Goal: Ask a question: Seek information or help from site administrators or community

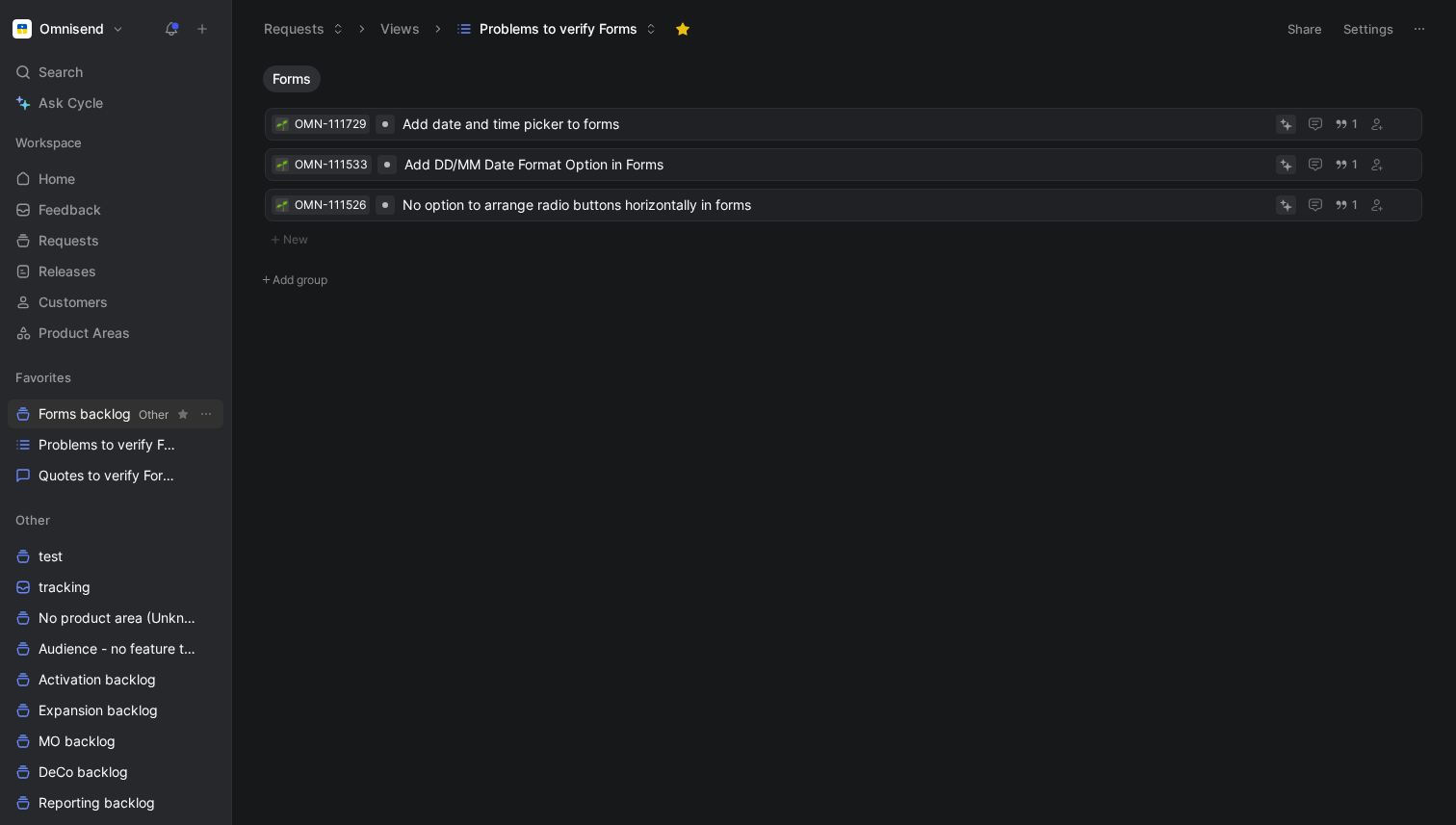
click at [96, 414] on span "Forms backlog Other" at bounding box center [103, 414] width 130 height 20
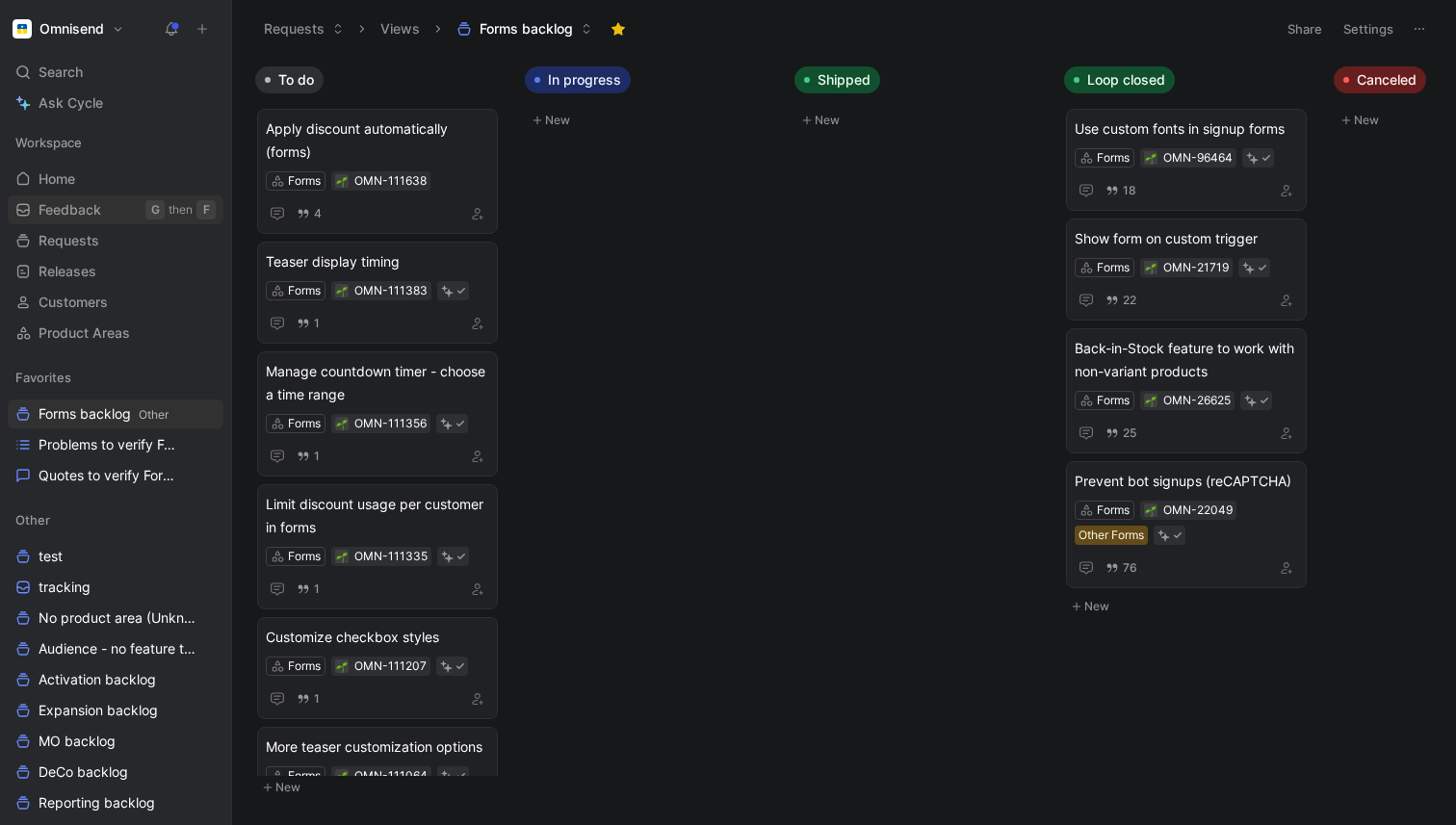
click at [106, 221] on link "Feedback G then F" at bounding box center [115, 209] width 215 height 29
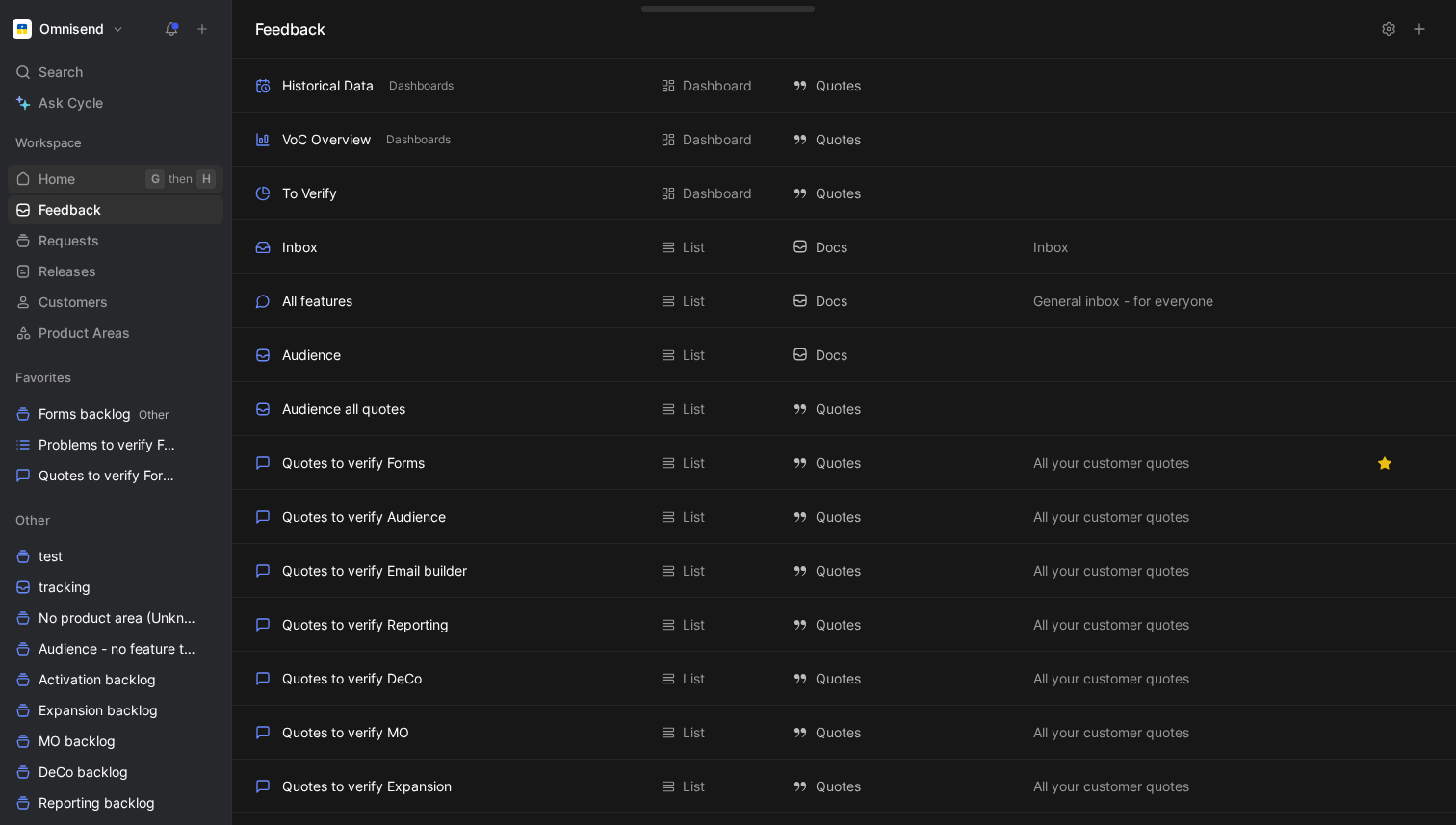
click at [79, 182] on link "Home G then H" at bounding box center [115, 178] width 215 height 29
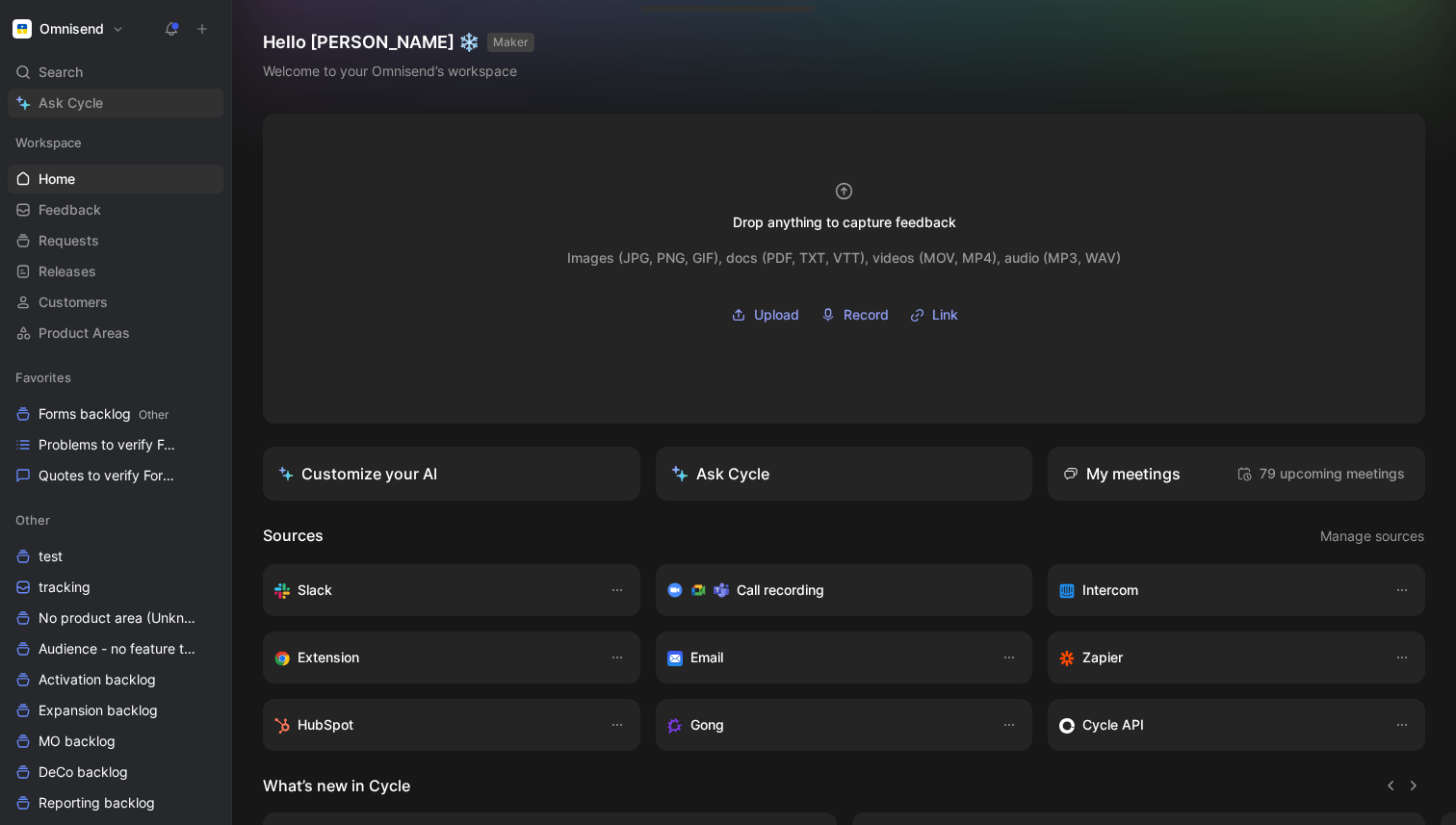
click at [80, 114] on span "Ask Cycle" at bounding box center [70, 102] width 64 height 23
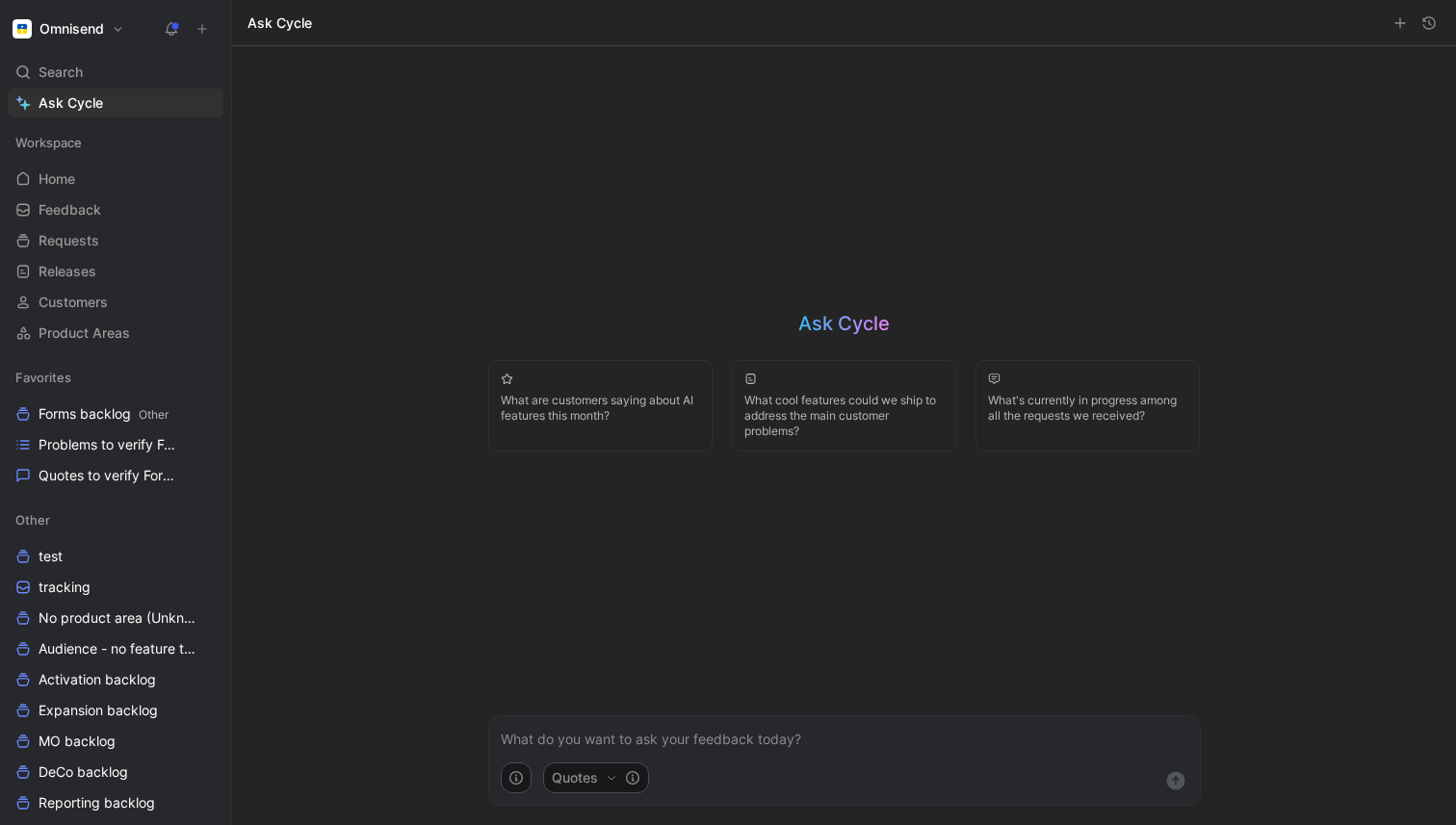
click at [579, 732] on p at bounding box center [844, 739] width 687 height 23
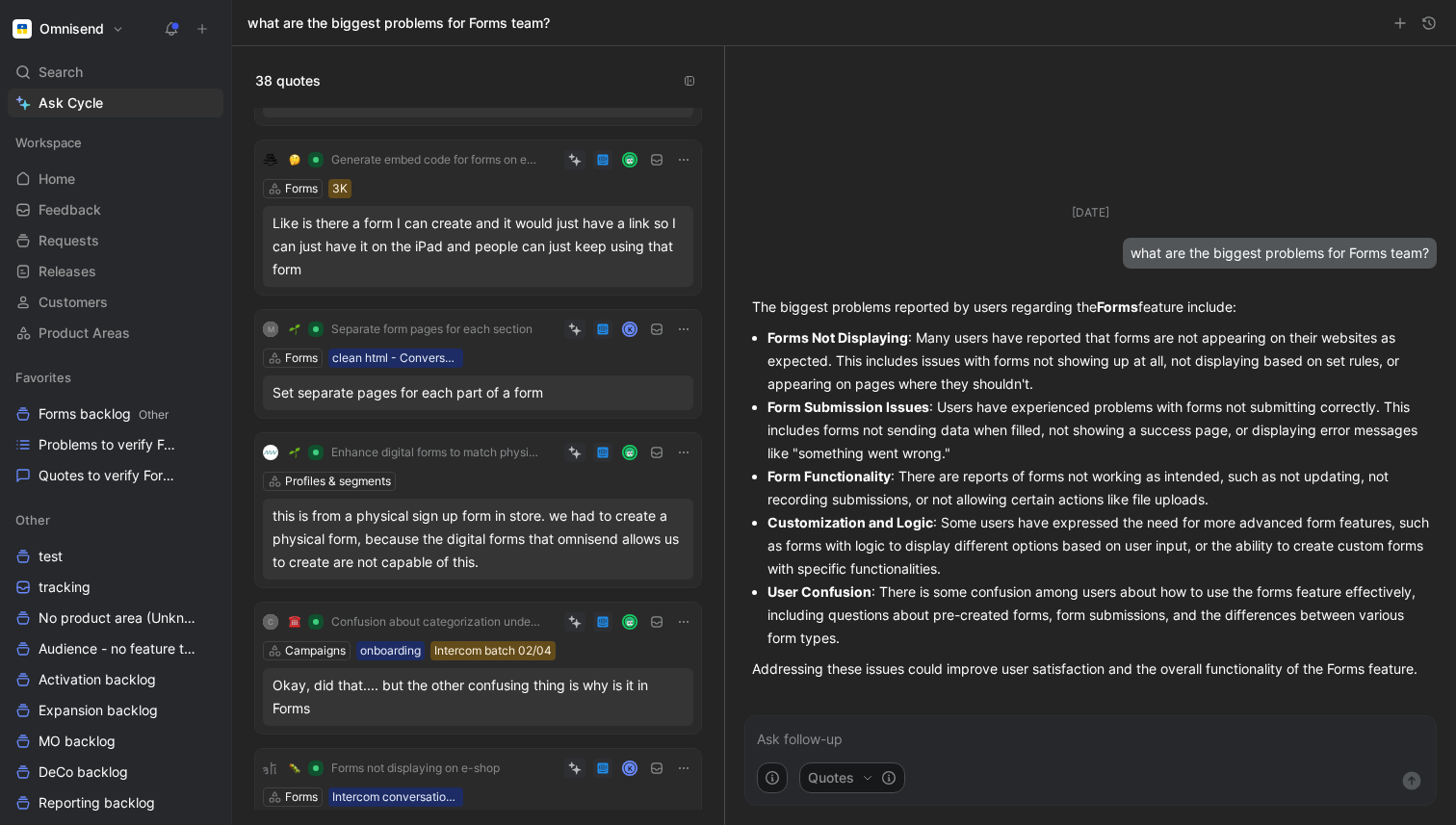
scroll to position [4598, 0]
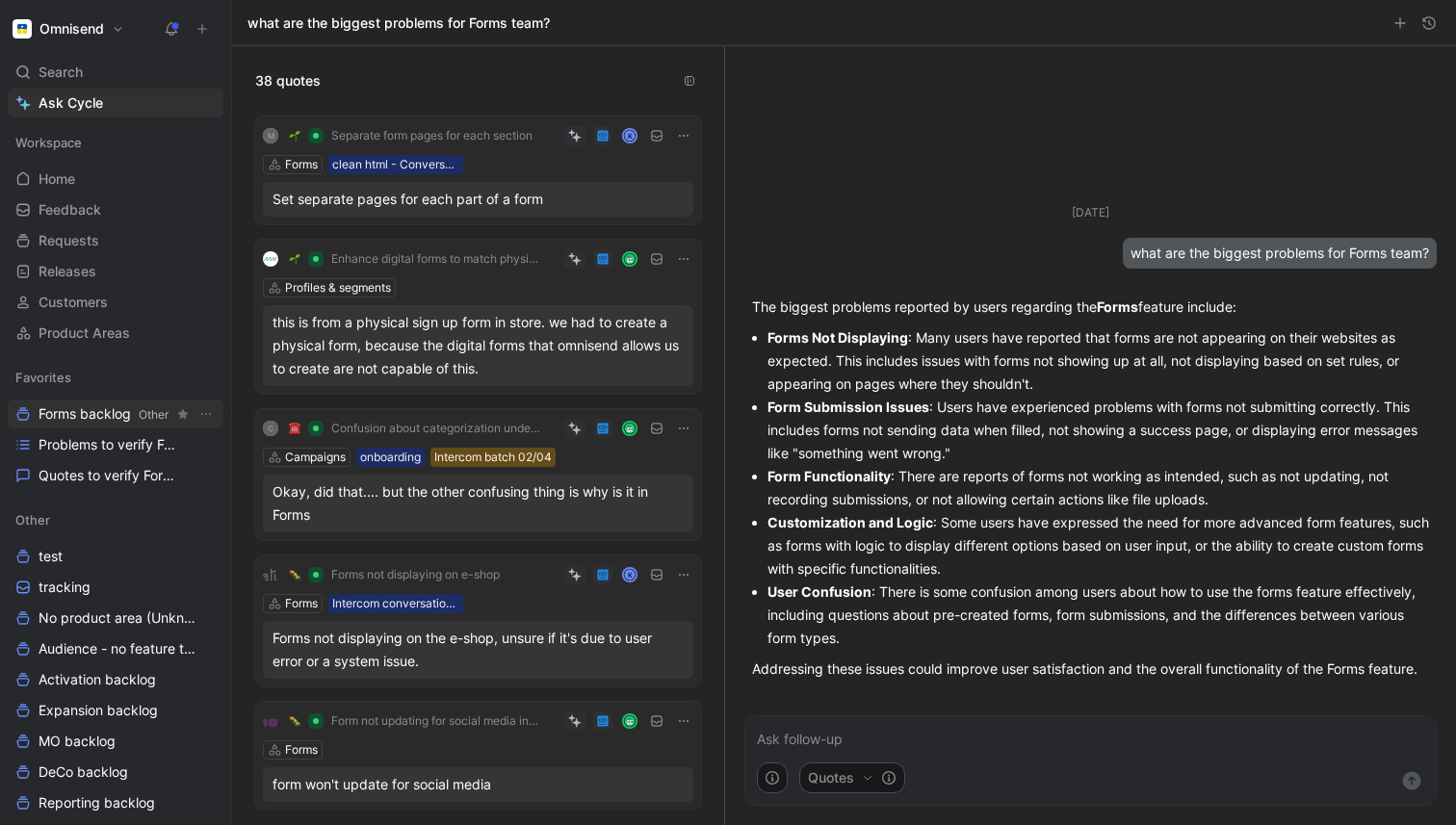
click at [127, 421] on span "Forms backlog Other" at bounding box center [103, 414] width 130 height 20
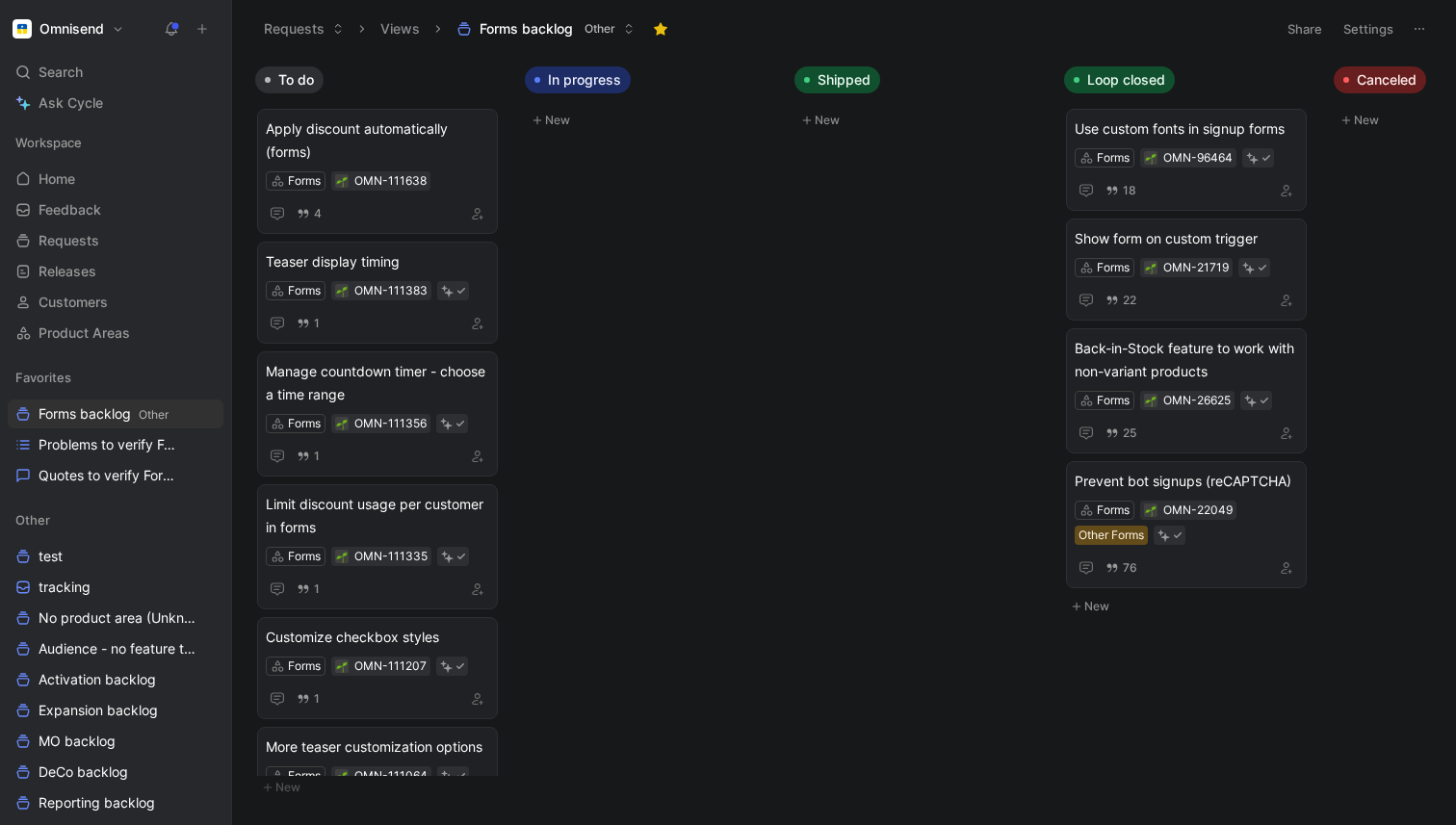
click at [307, 73] on span "To do" at bounding box center [297, 79] width 36 height 19
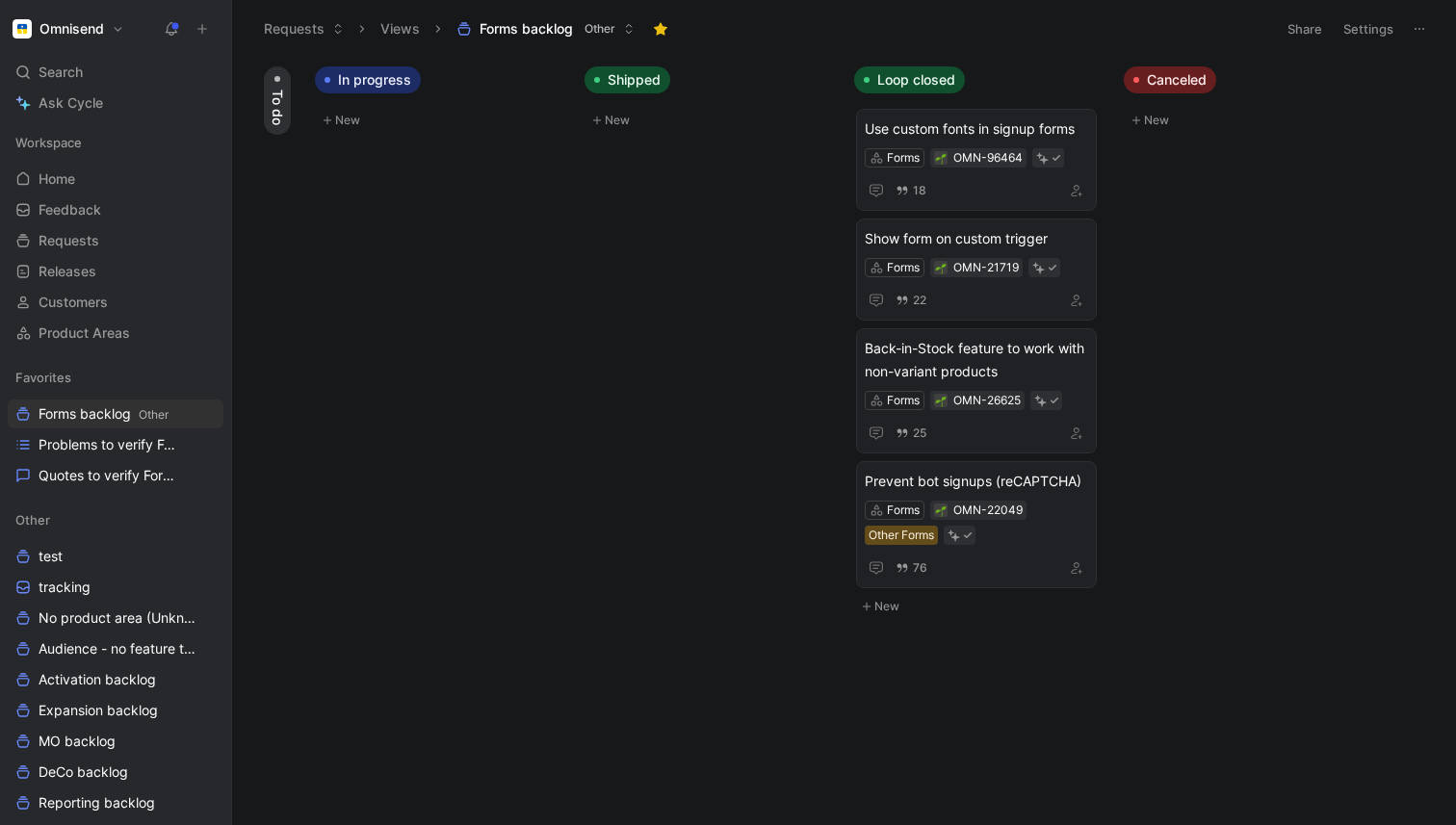
click at [283, 103] on span "To do" at bounding box center [277, 107] width 19 height 36
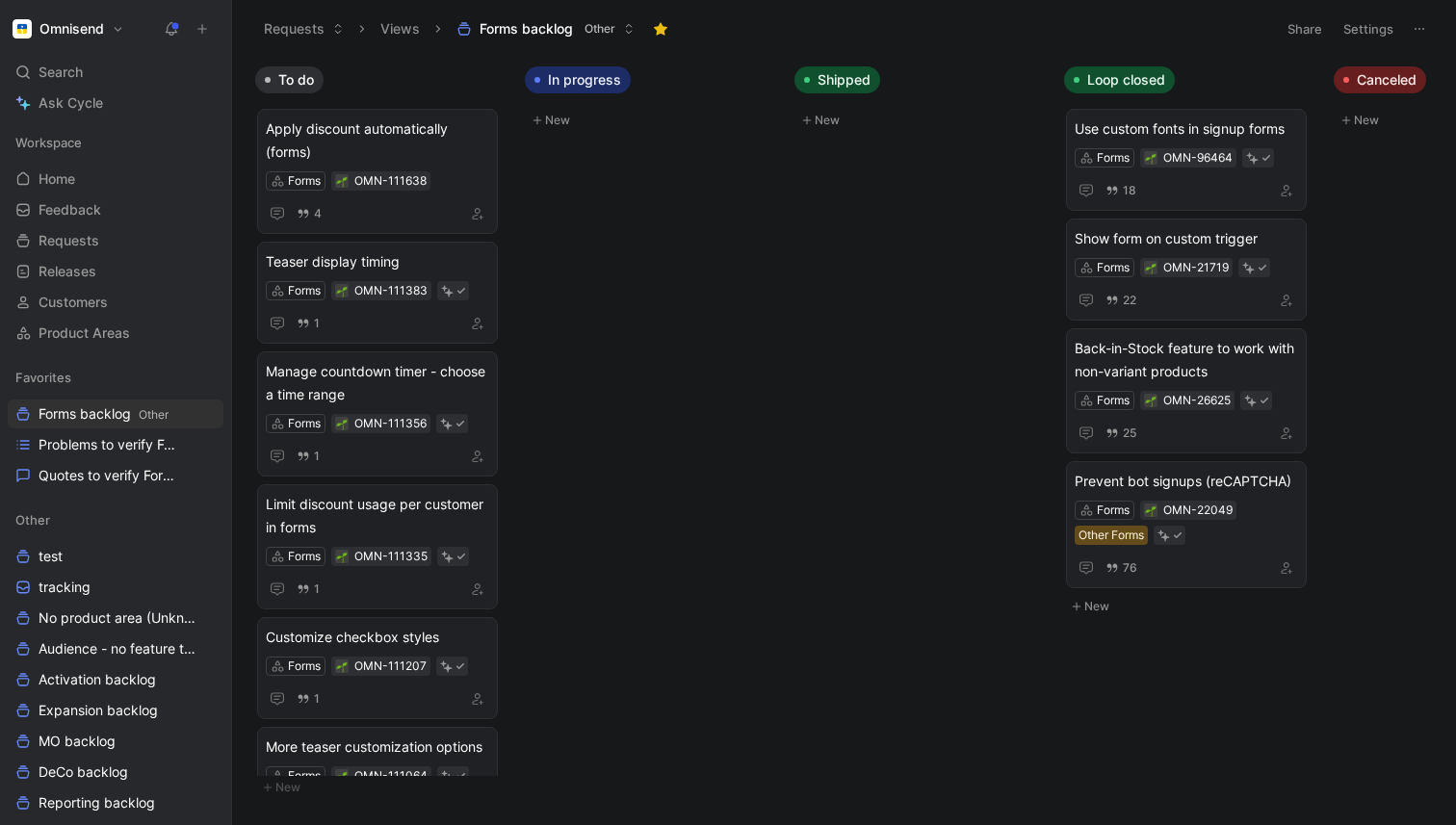
click at [574, 78] on span "In progress" at bounding box center [584, 79] width 73 height 19
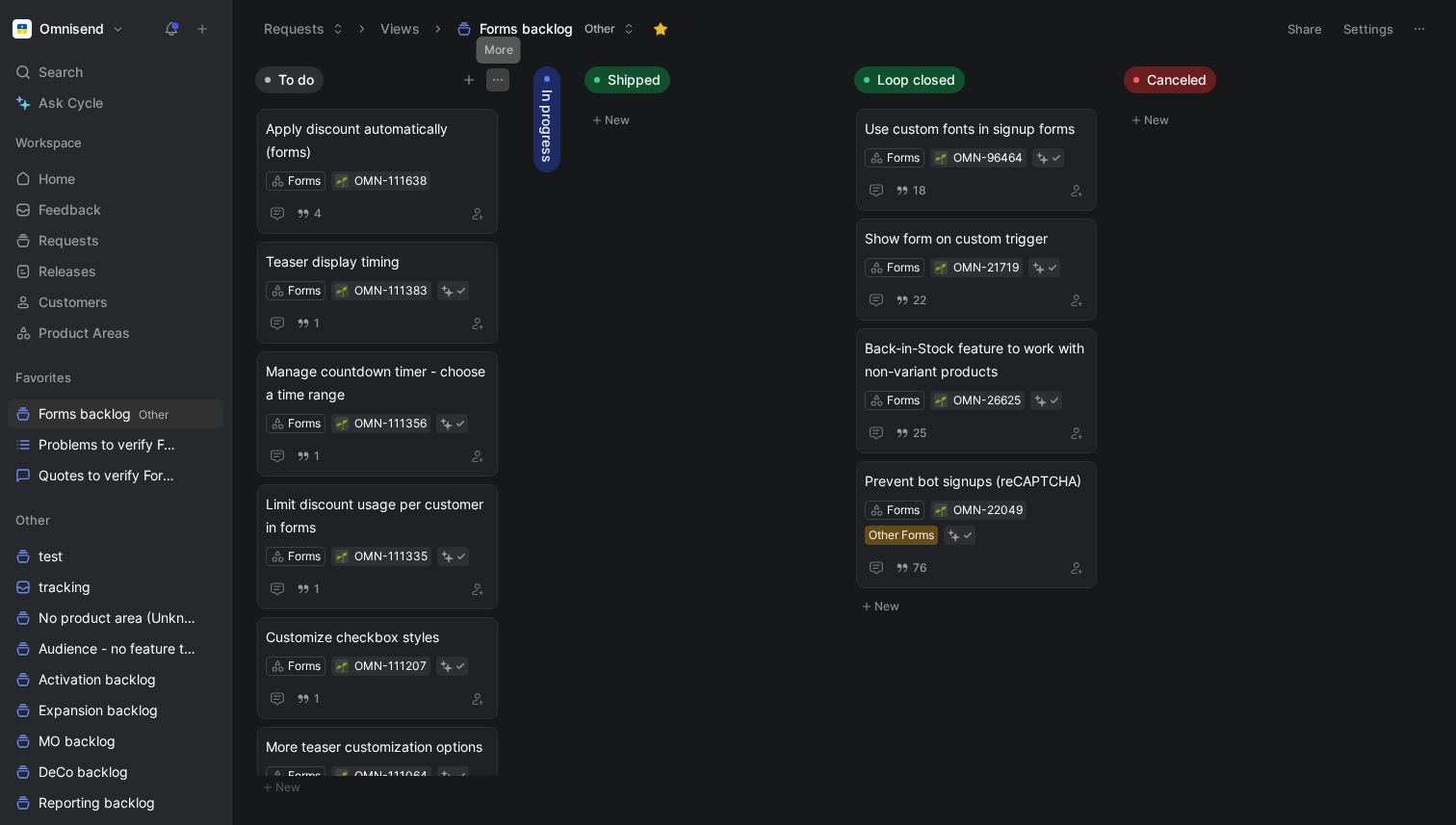
click at [497, 78] on icon "button" at bounding box center [498, 80] width 16 height 16
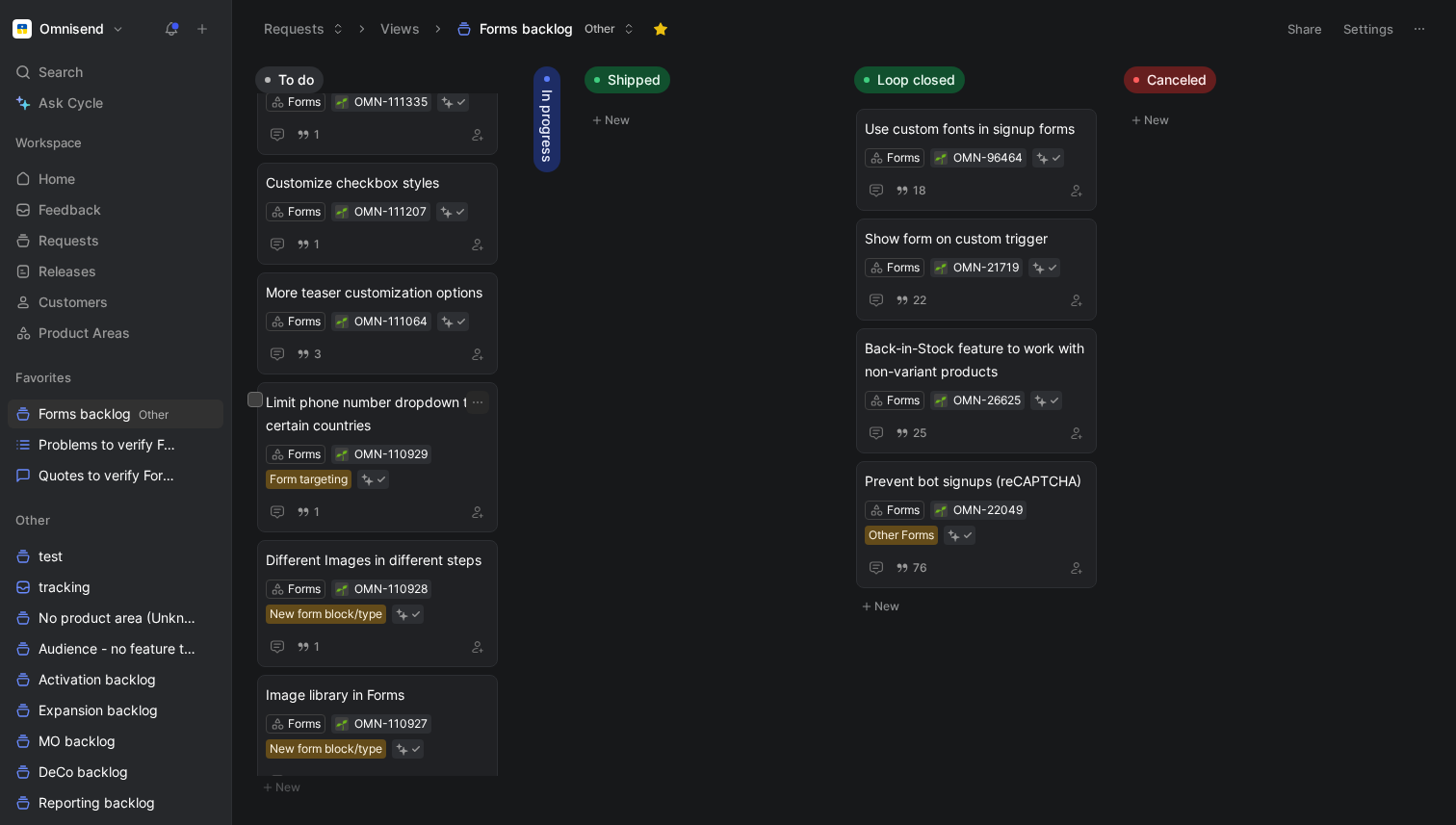
scroll to position [455, 0]
click at [175, 339] on link "Product Areas" at bounding box center [115, 332] width 215 height 29
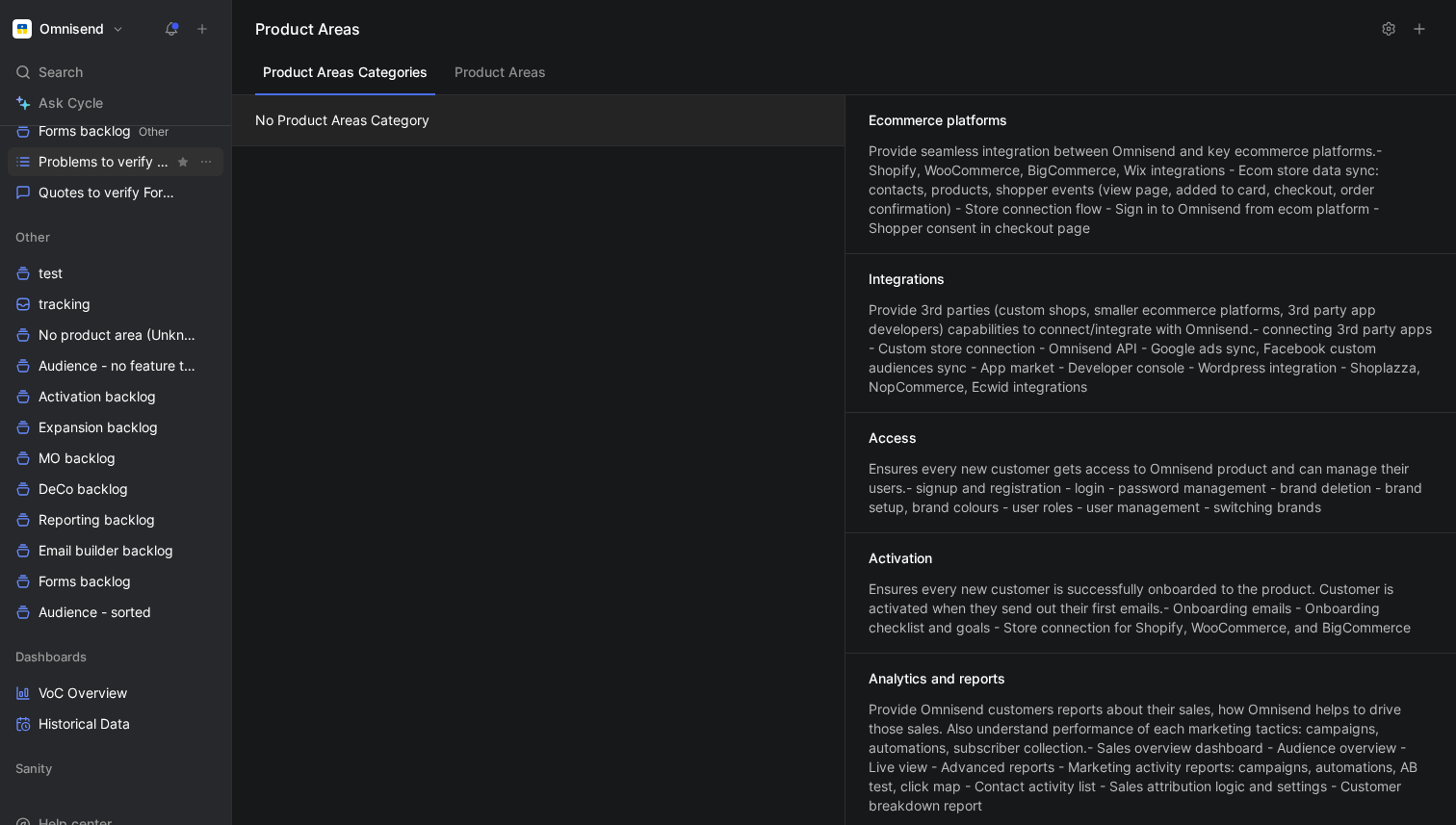
scroll to position [345, 0]
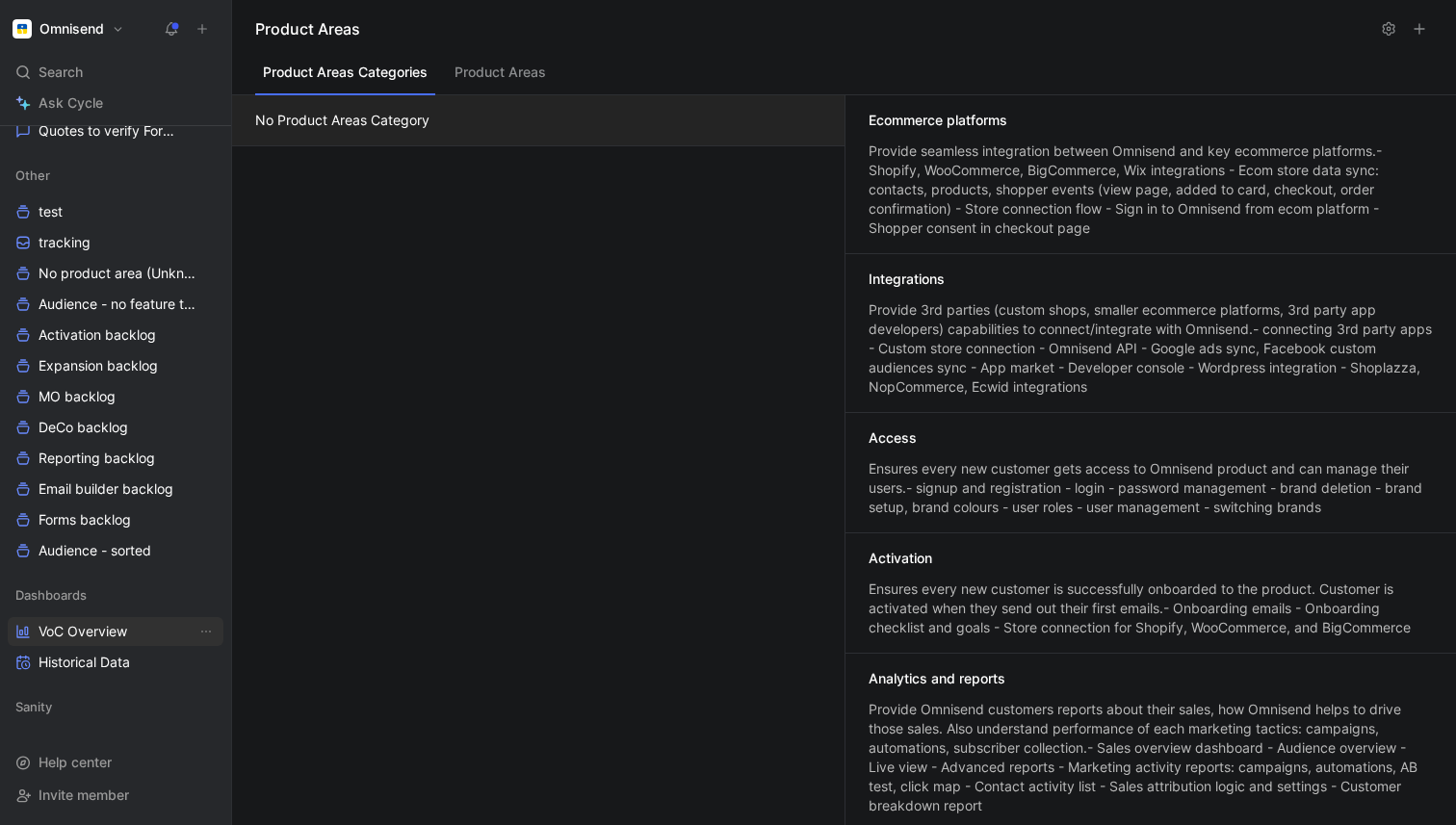
click at [119, 622] on span "VoC Overview" at bounding box center [82, 631] width 88 height 19
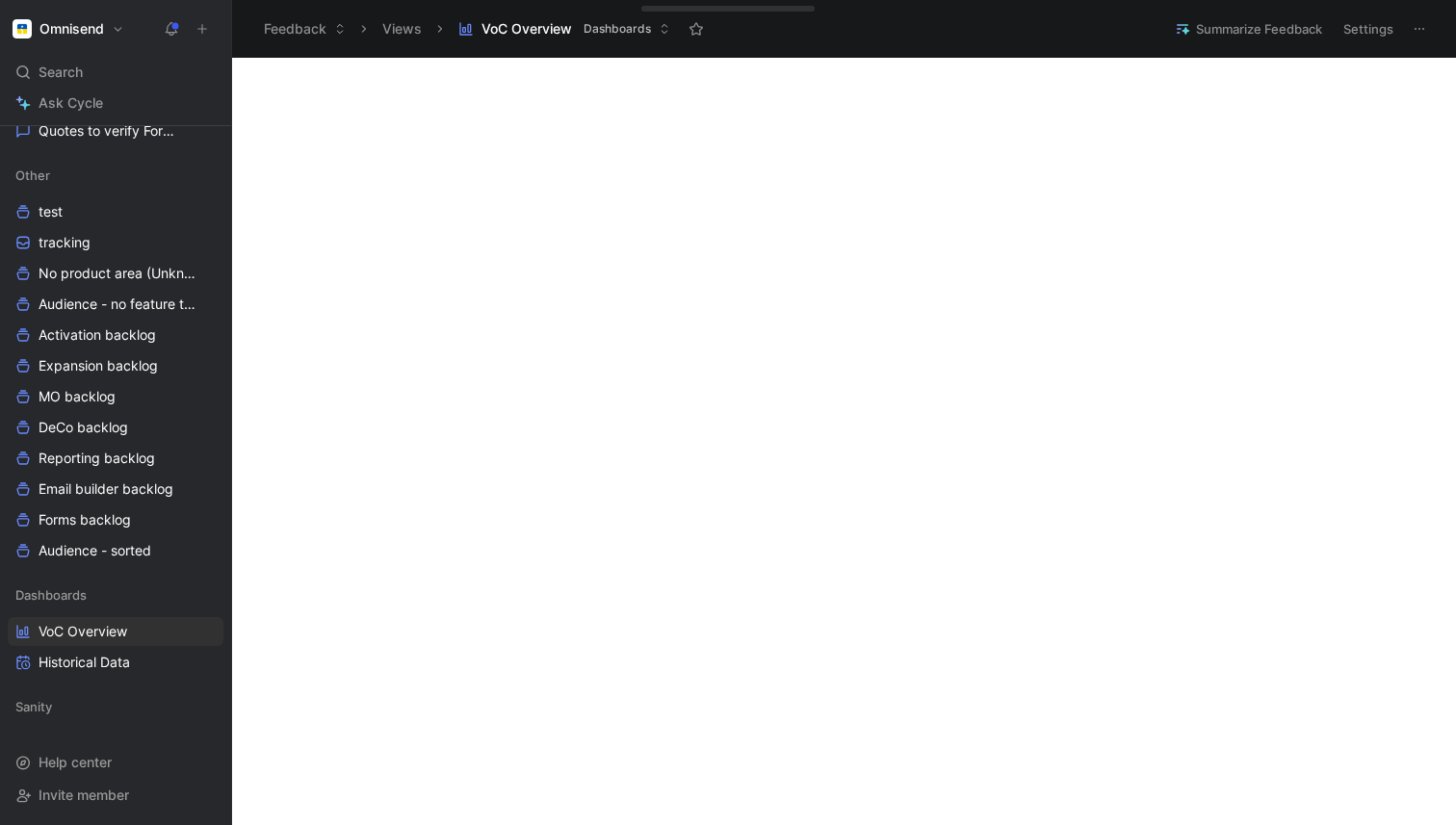
scroll to position [673, 0]
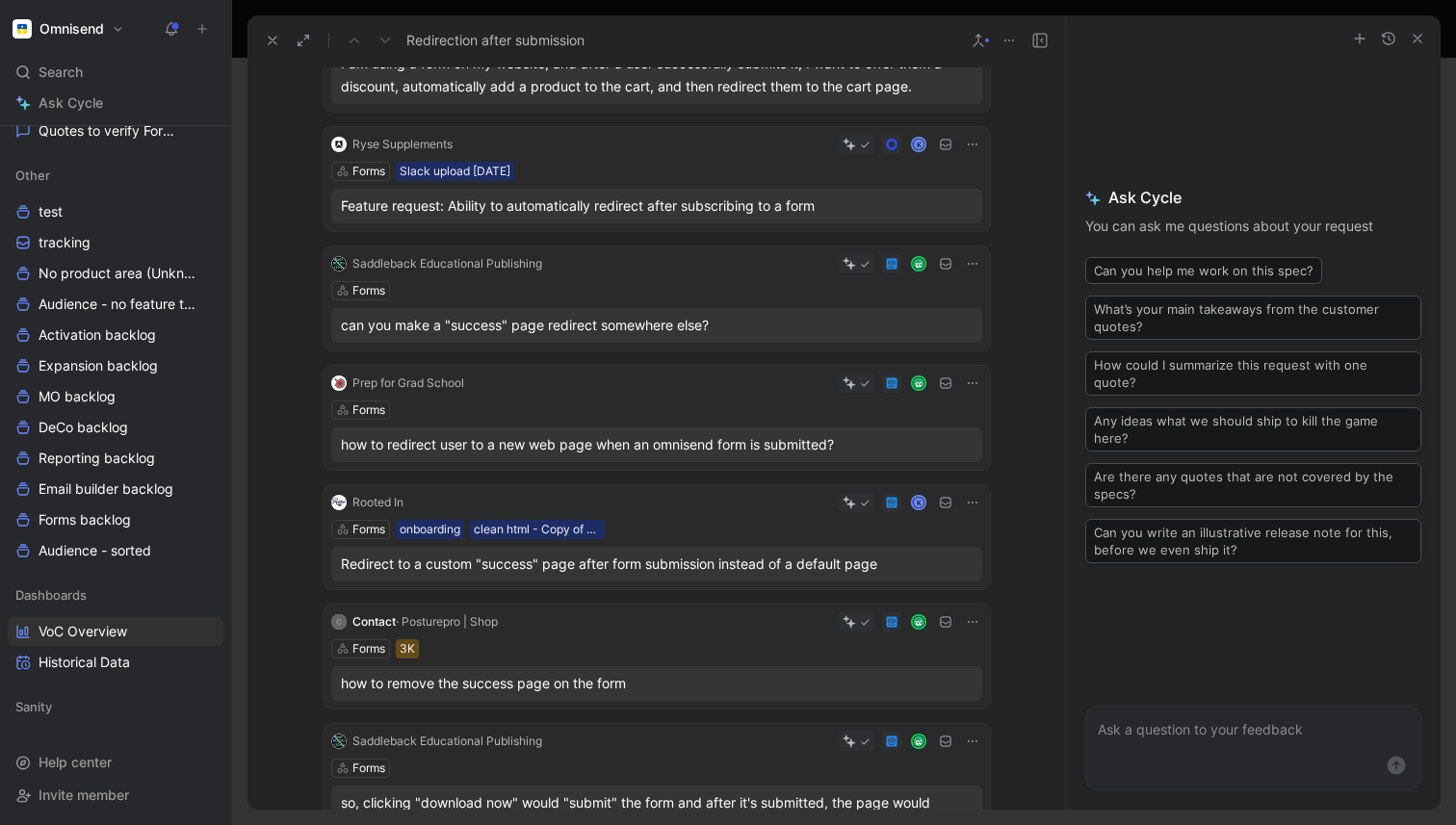
scroll to position [413, 0]
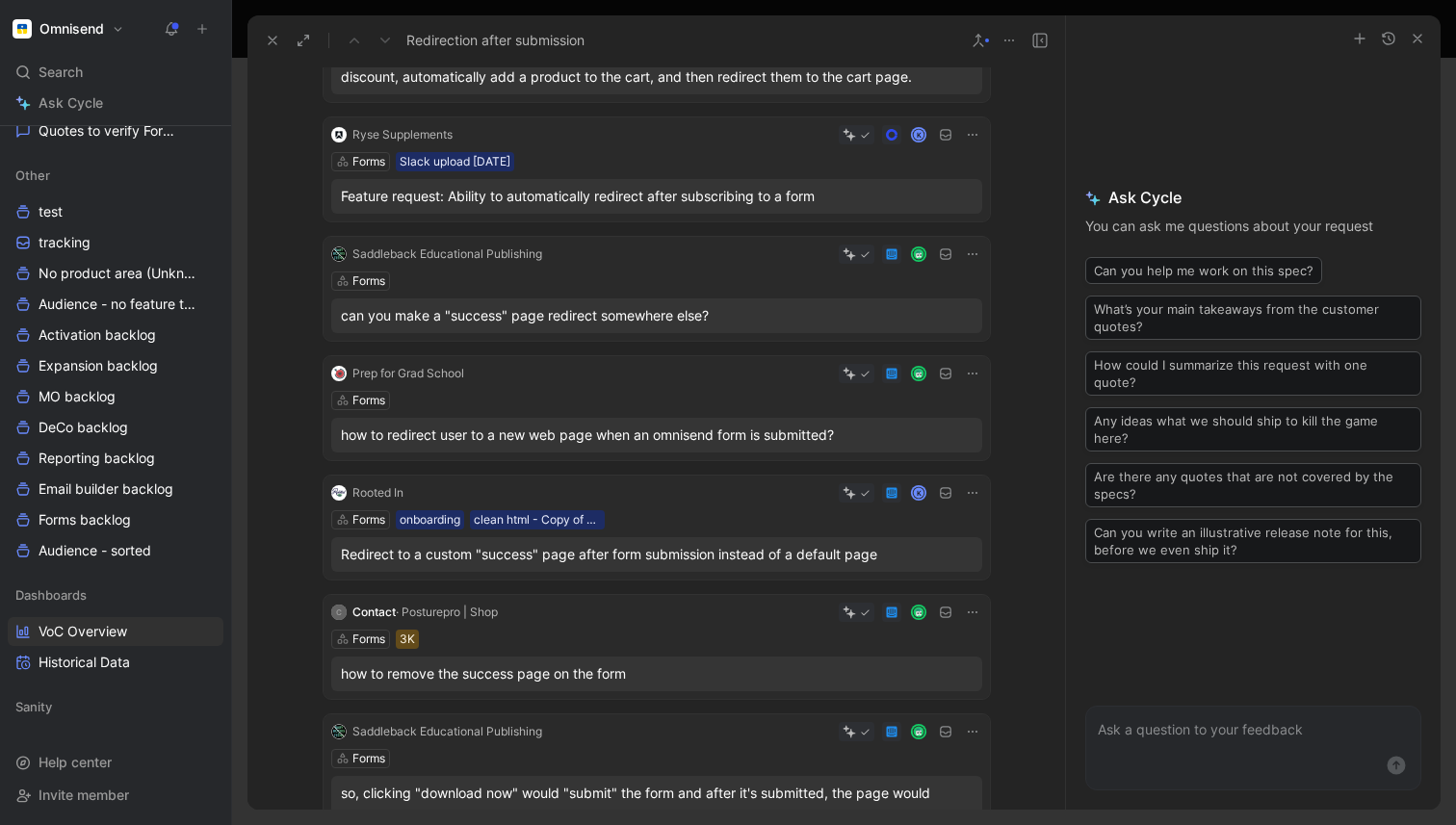
click at [282, 46] on button at bounding box center [272, 40] width 27 height 27
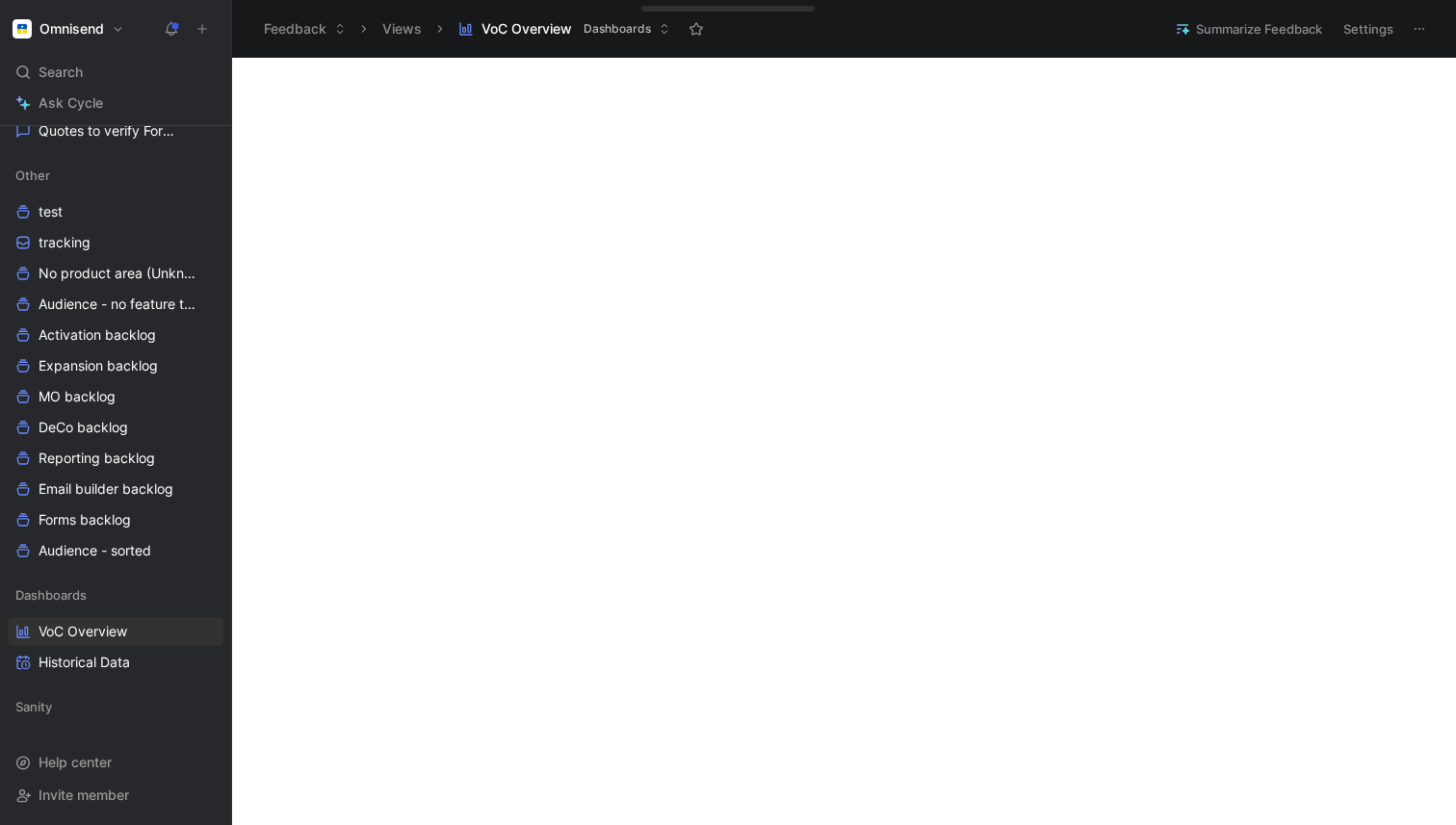
scroll to position [1245, 0]
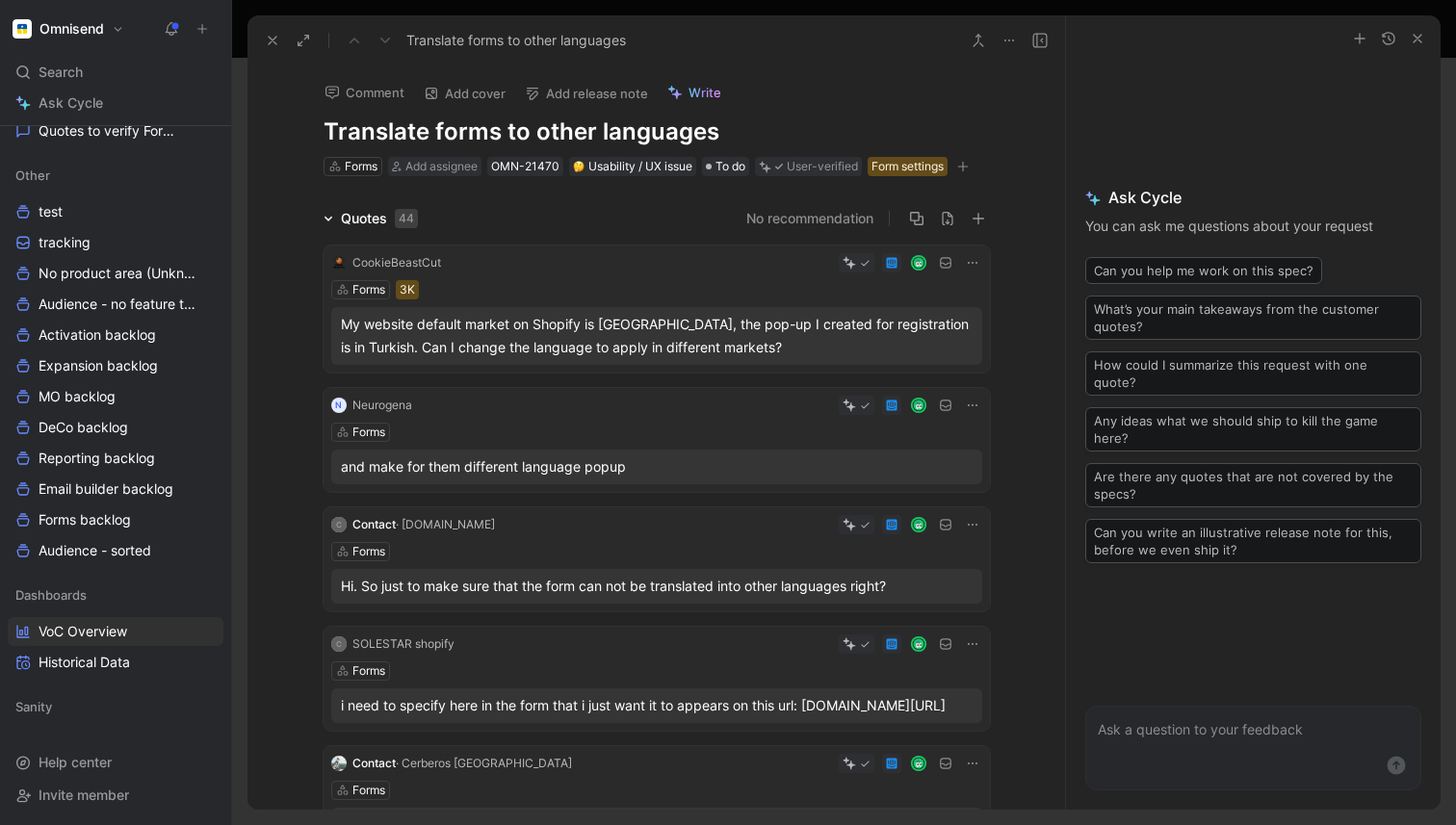
click at [277, 50] on button at bounding box center [272, 40] width 27 height 27
